Goal: Task Accomplishment & Management: Manage account settings

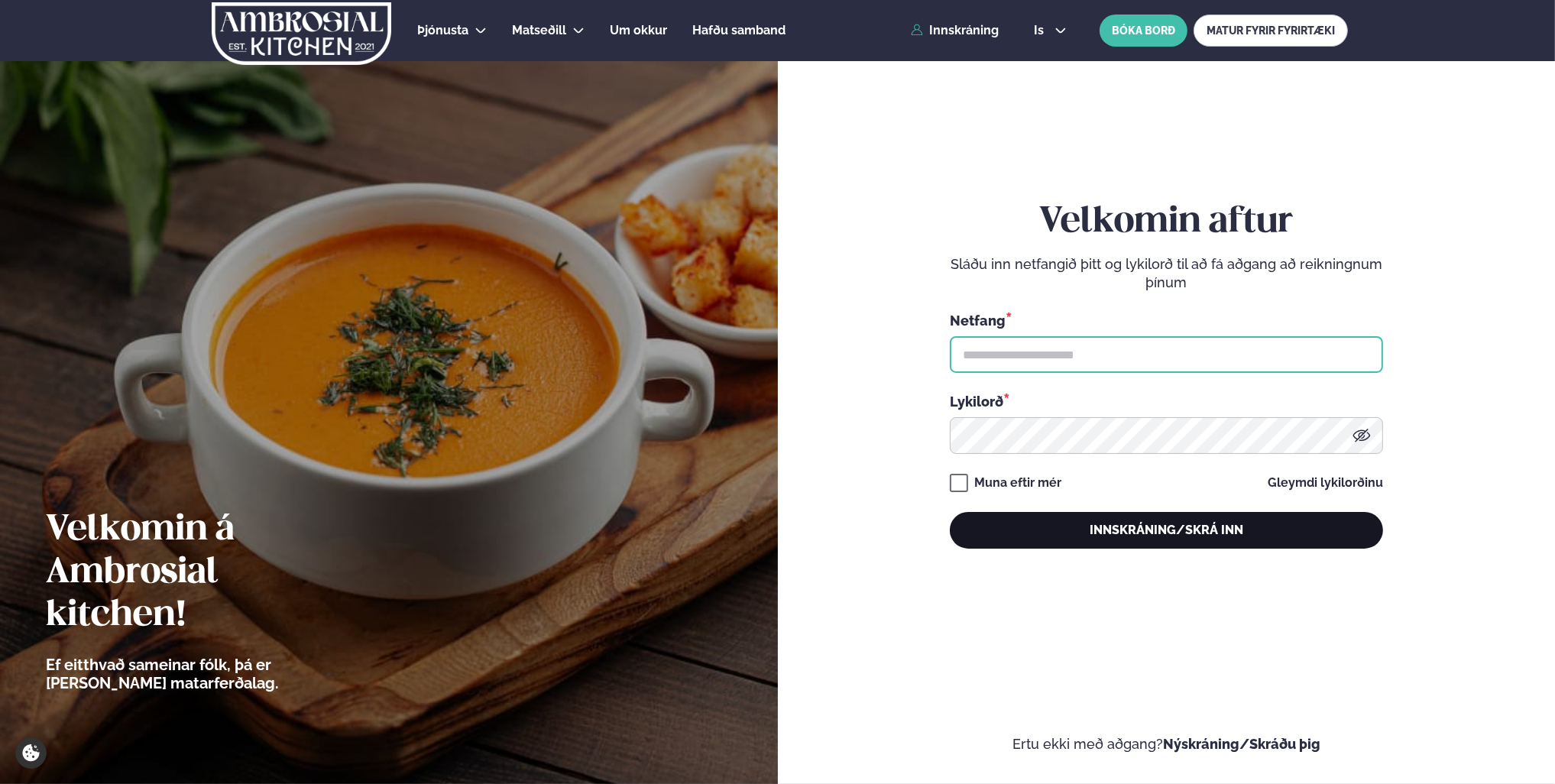
type input "**********"
click at [1131, 534] on button "Innskráning/Skrá inn" at bounding box center [1166, 530] width 433 height 36
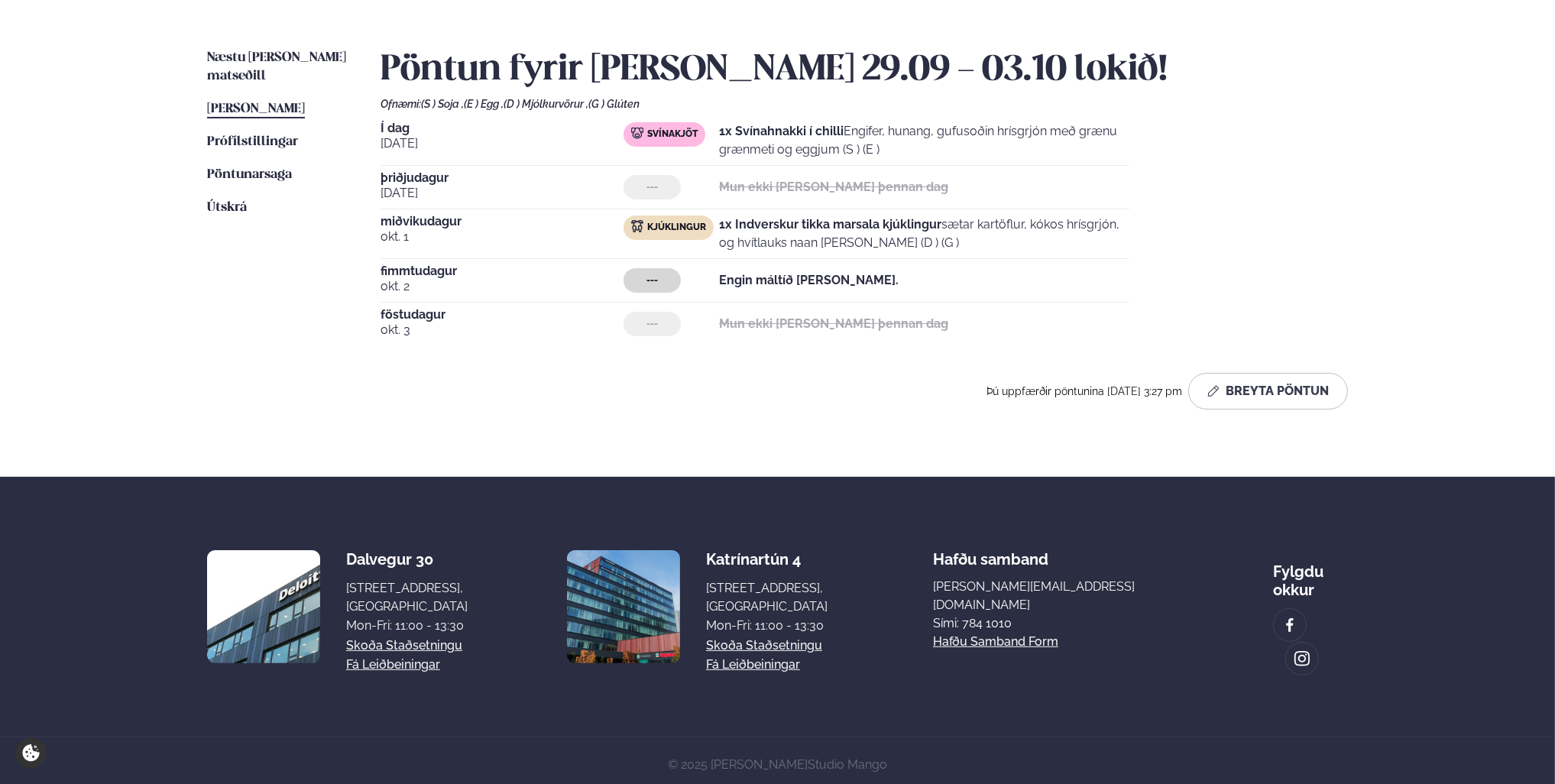
scroll to position [352, 0]
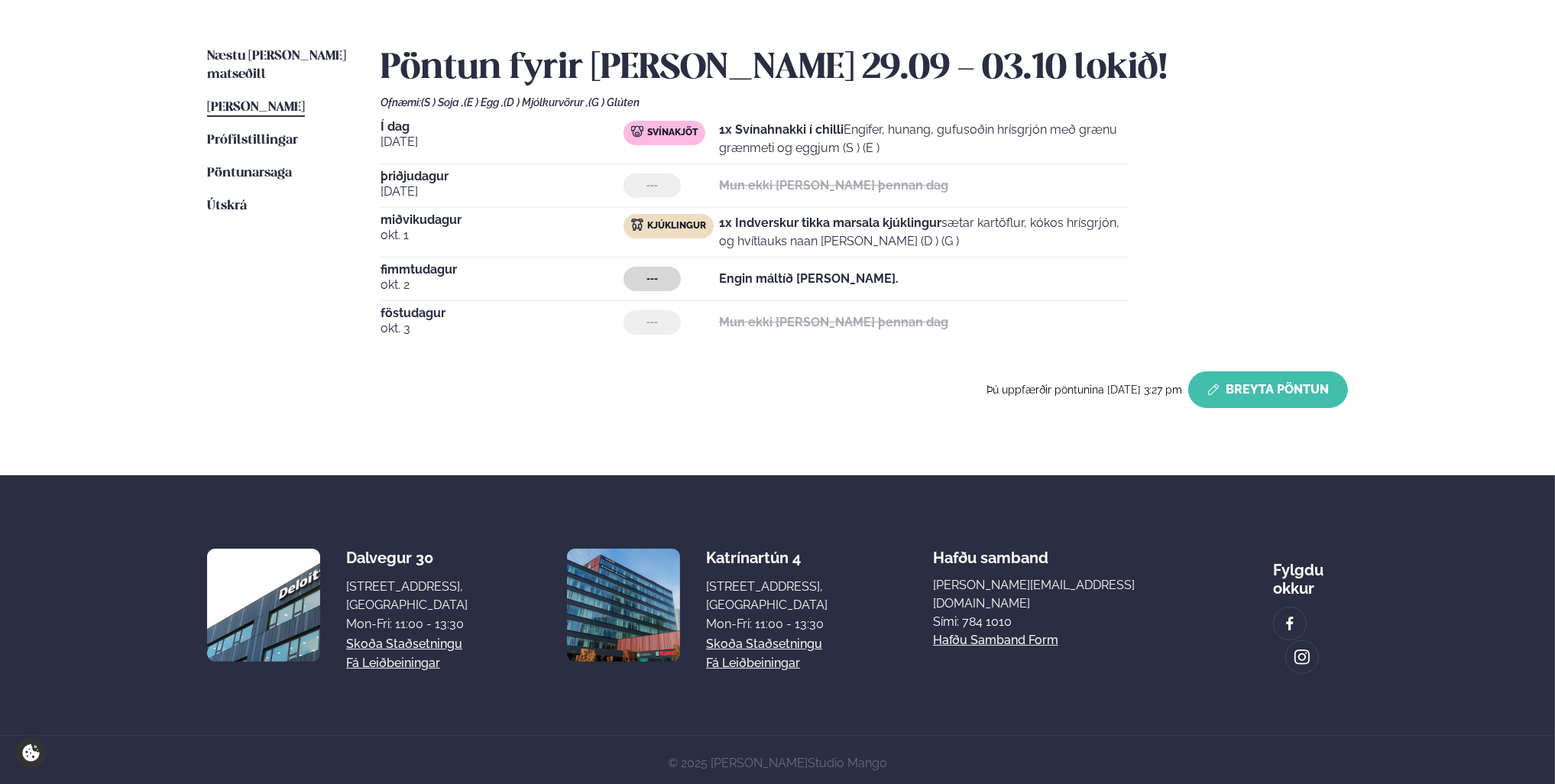
click at [1271, 390] on button "Breyta Pöntun" at bounding box center [1268, 389] width 160 height 36
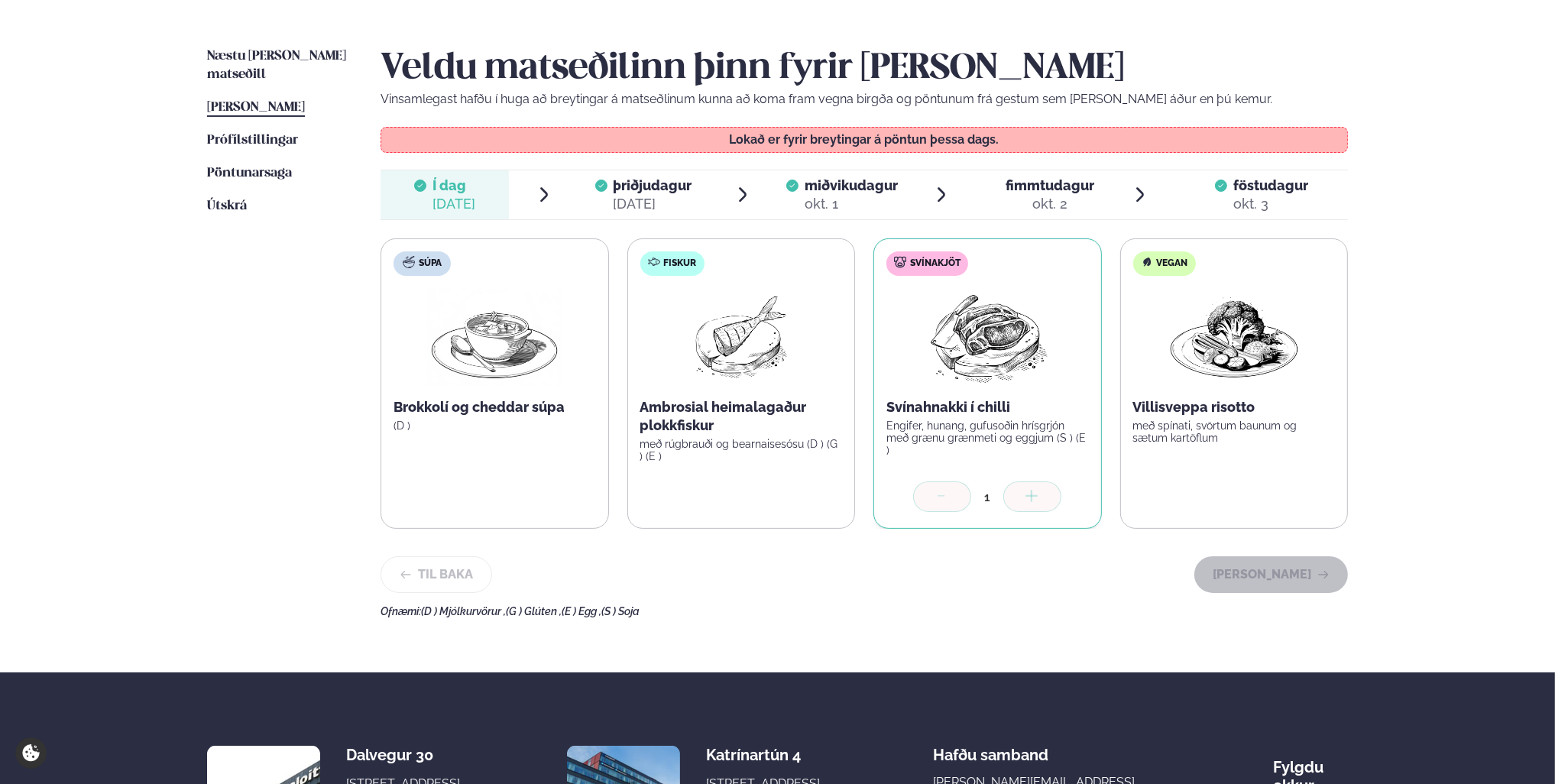
click at [626, 181] on span "þriðjudagur" at bounding box center [653, 185] width 79 height 16
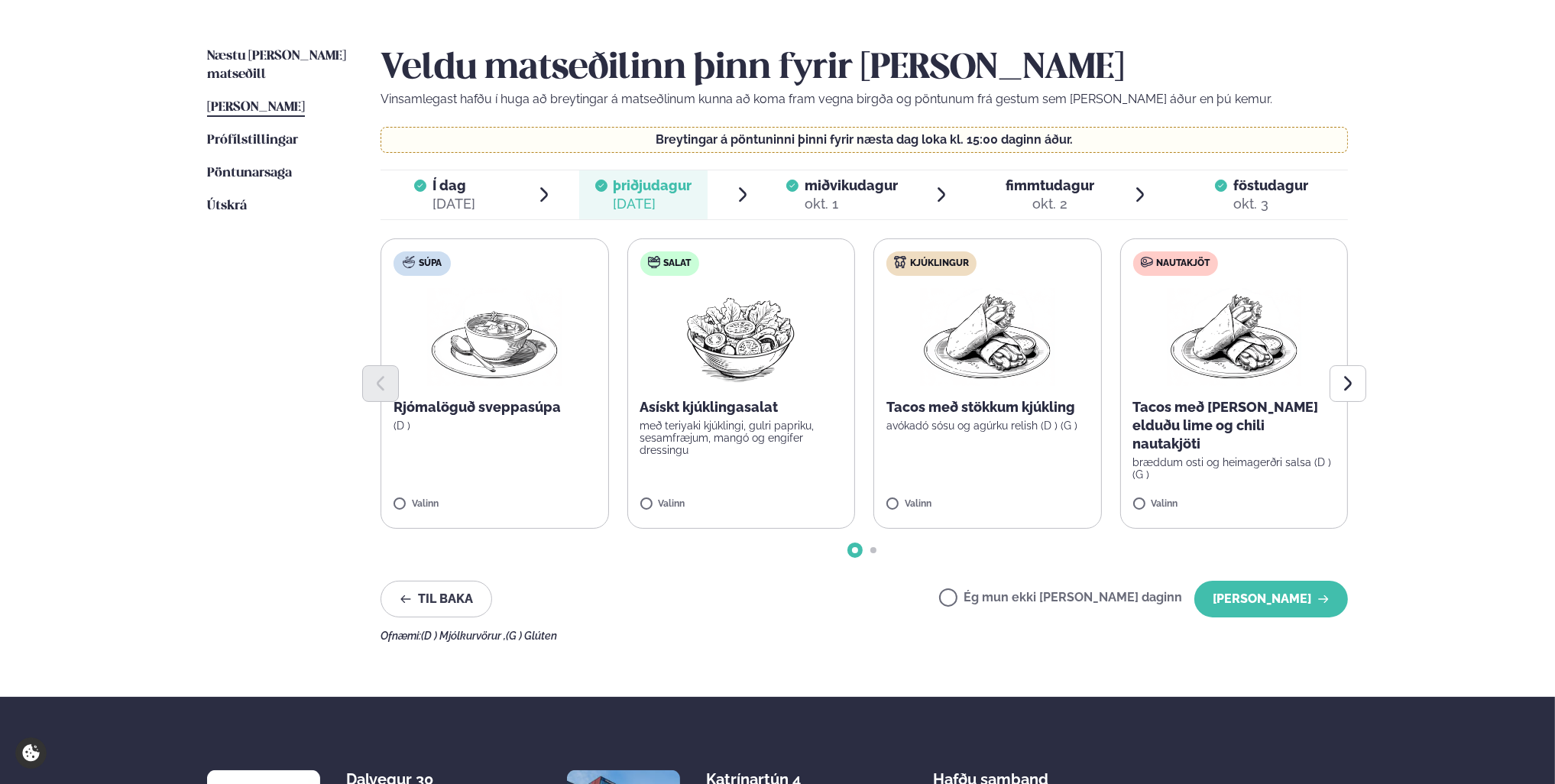
click at [853, 191] on span "miðvikudagur" at bounding box center [851, 185] width 94 height 16
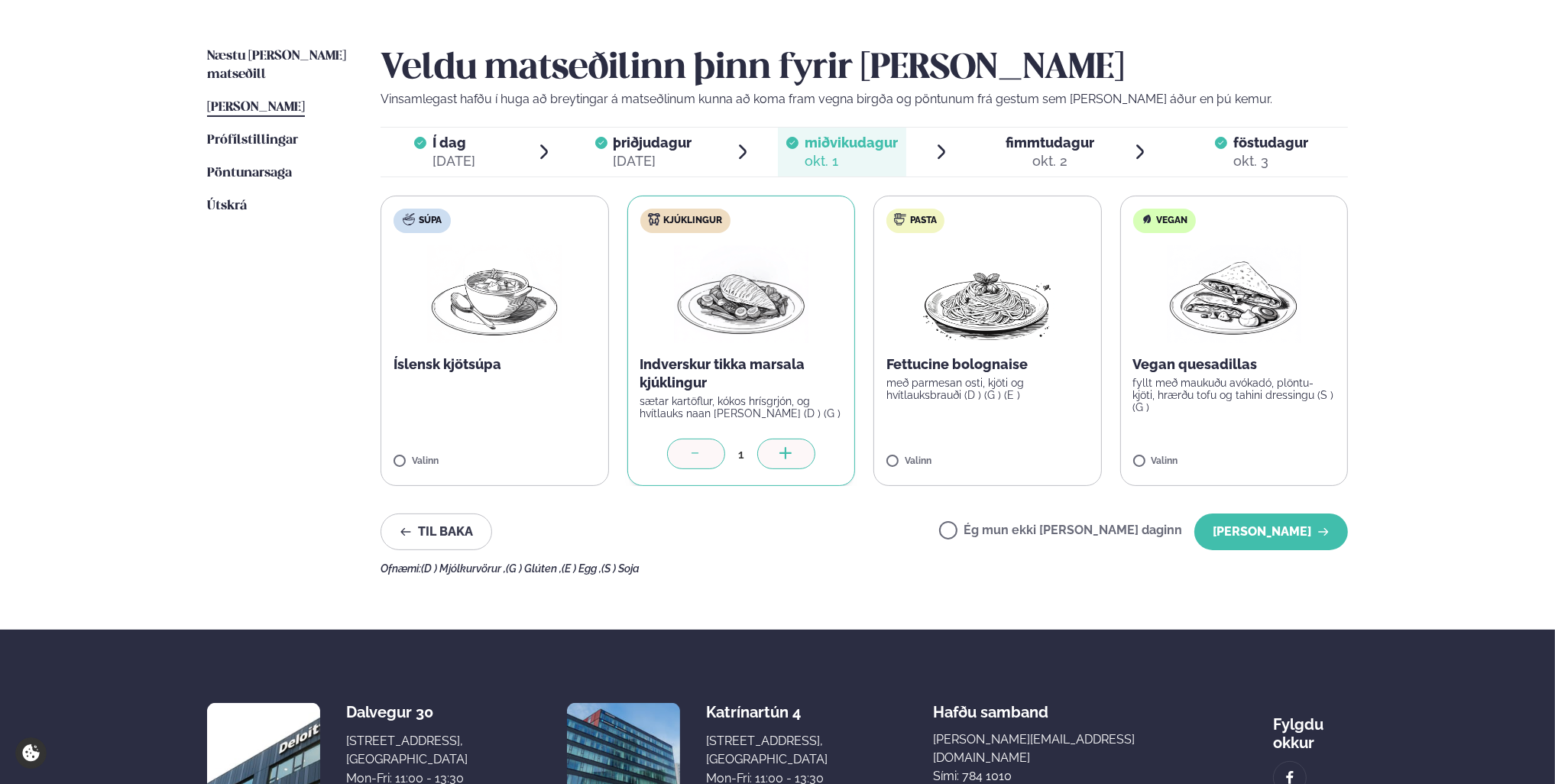
click at [1056, 141] on span "fimmtudagur" at bounding box center [1050, 142] width 89 height 16
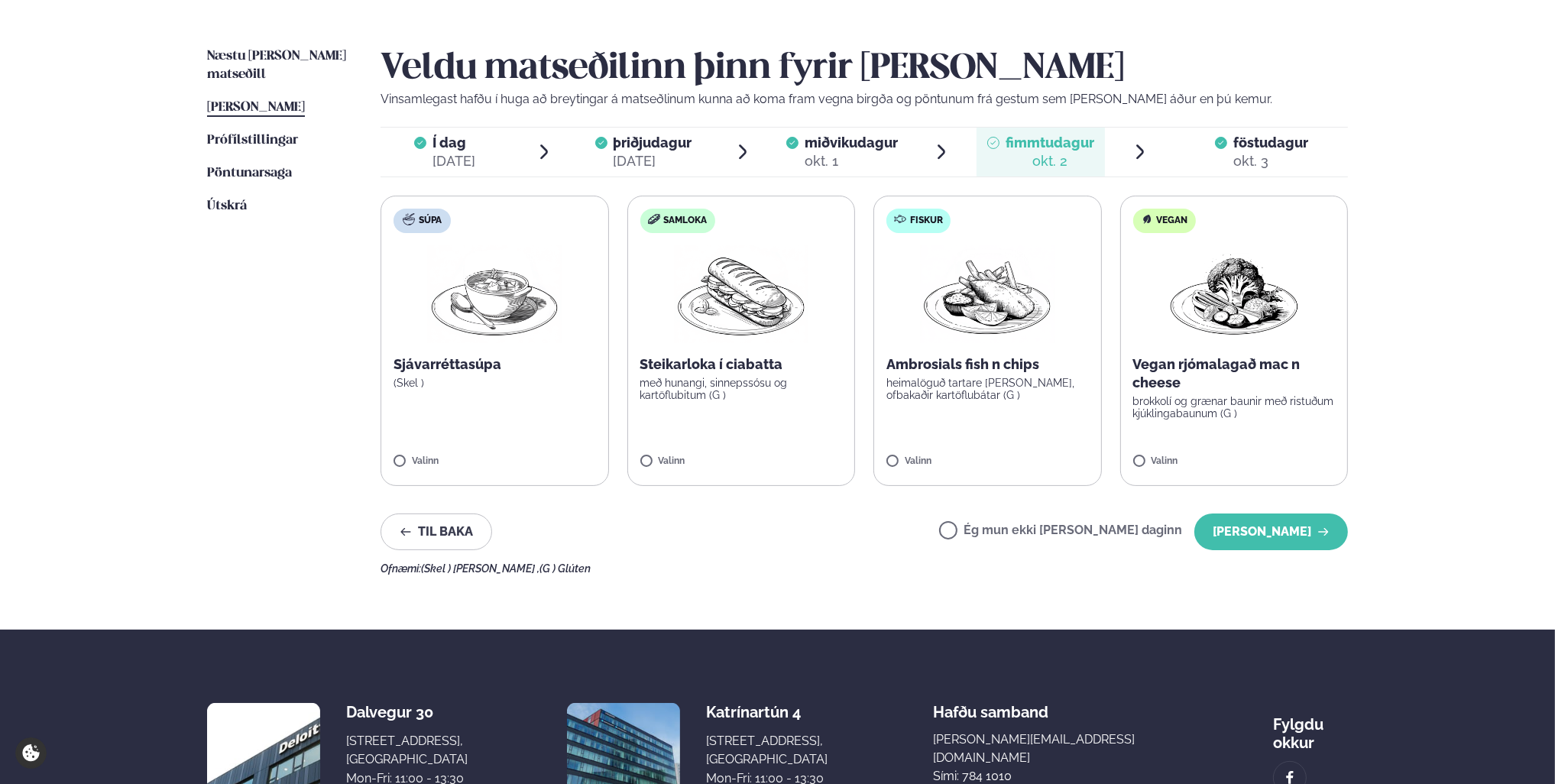
click at [1273, 137] on span "föstudagur" at bounding box center [1272, 142] width 75 height 16
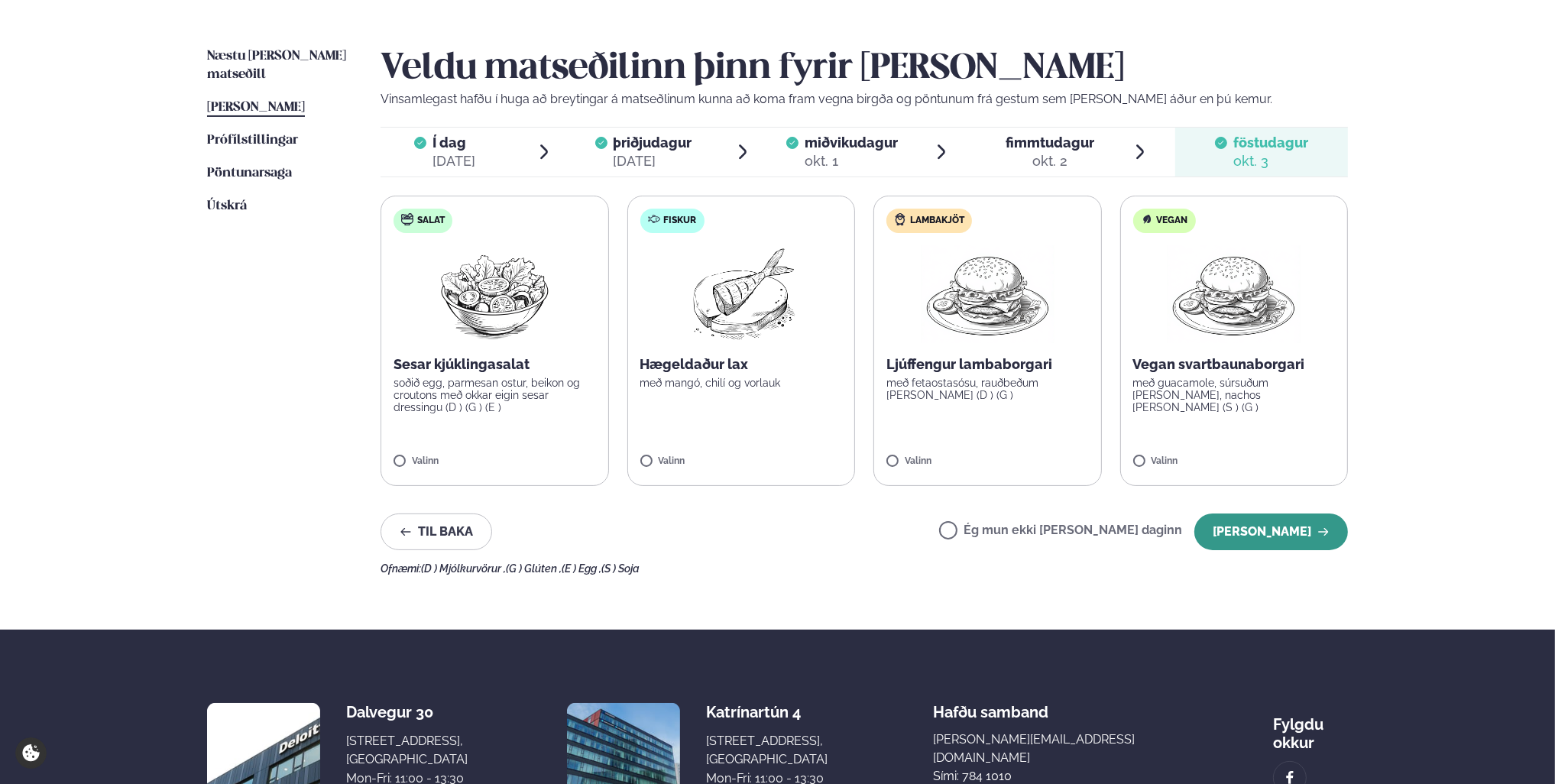
click at [1290, 528] on button "[PERSON_NAME]" at bounding box center [1272, 531] width 153 height 36
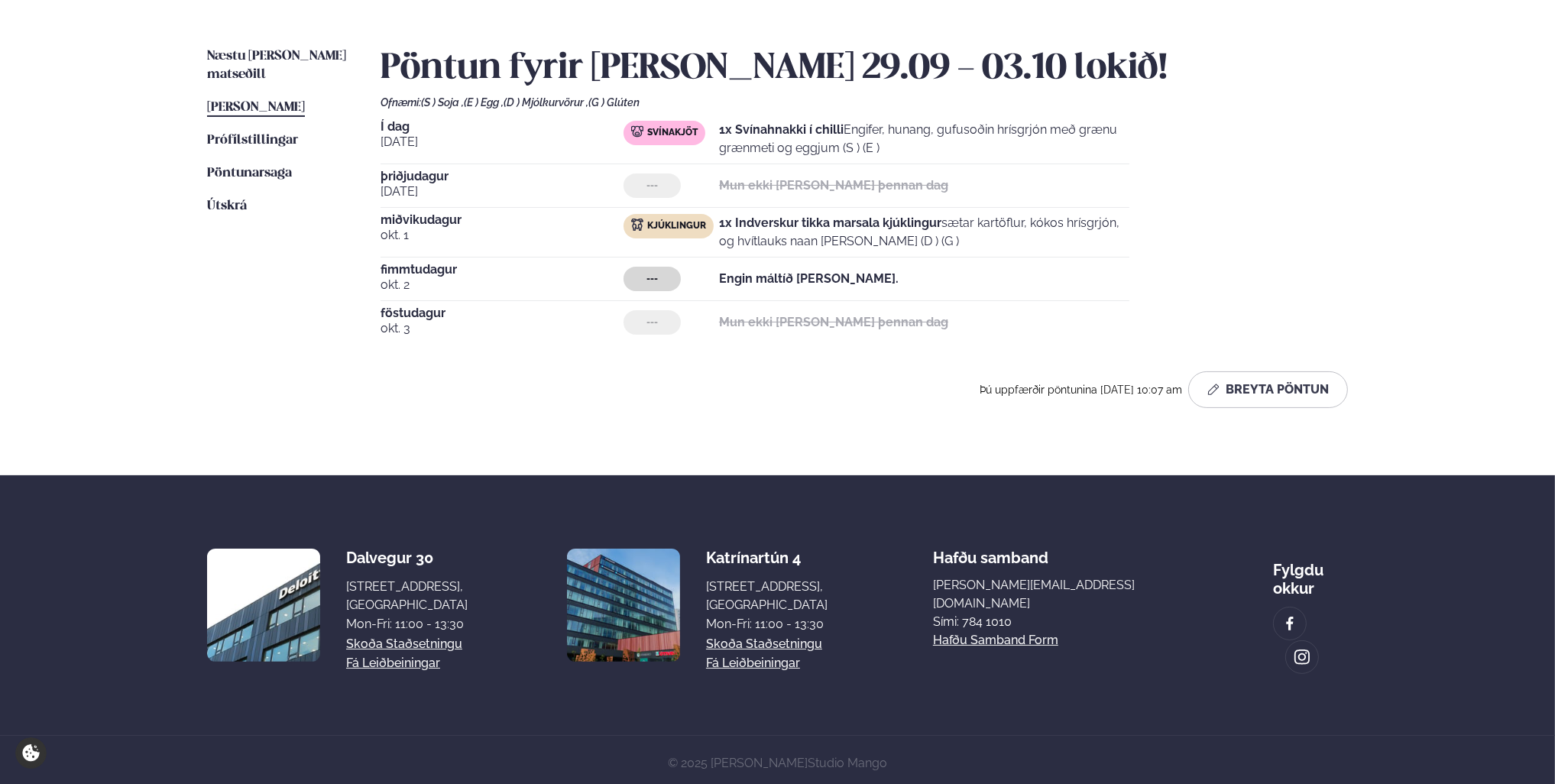
click at [283, 101] on span "[PERSON_NAME]" at bounding box center [255, 108] width 98 height 13
